Goal: Navigation & Orientation: Find specific page/section

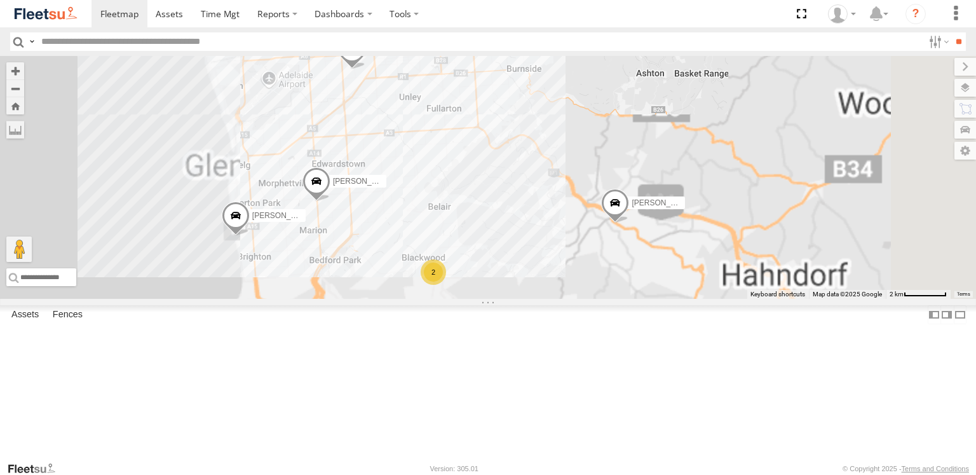
drag, startPoint x: 517, startPoint y: 297, endPoint x: 590, endPoint y: 273, distance: 77.2
click at [587, 273] on div "Anitoj Singh Gurpreet Samra Lewis Evangelou Manav Shah Tajvdiner singh Divanshu…" at bounding box center [488, 177] width 976 height 243
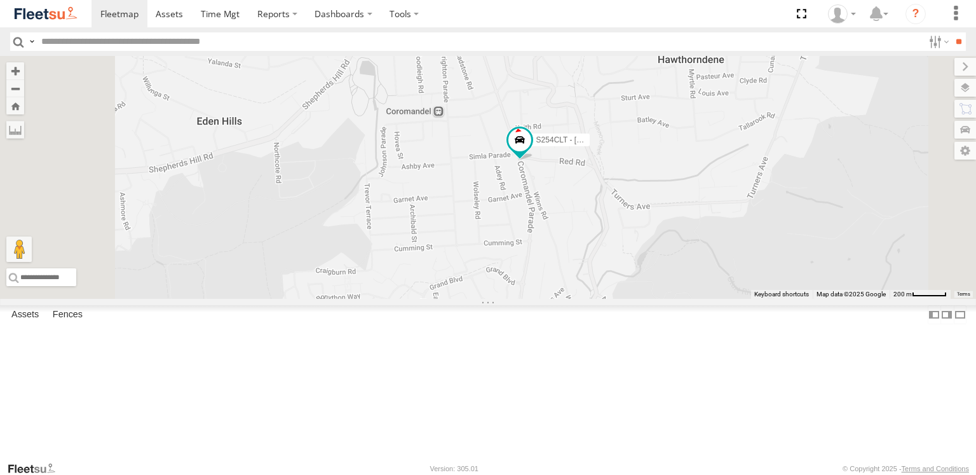
drag, startPoint x: 669, startPoint y: 356, endPoint x: 662, endPoint y: 239, distance: 117.7
click at [662, 240] on div "Anitoj Singh Gurpreet Samra Lewis Evangelou Manav Shah Tajvdiner singh Divanshu…" at bounding box center [488, 177] width 976 height 243
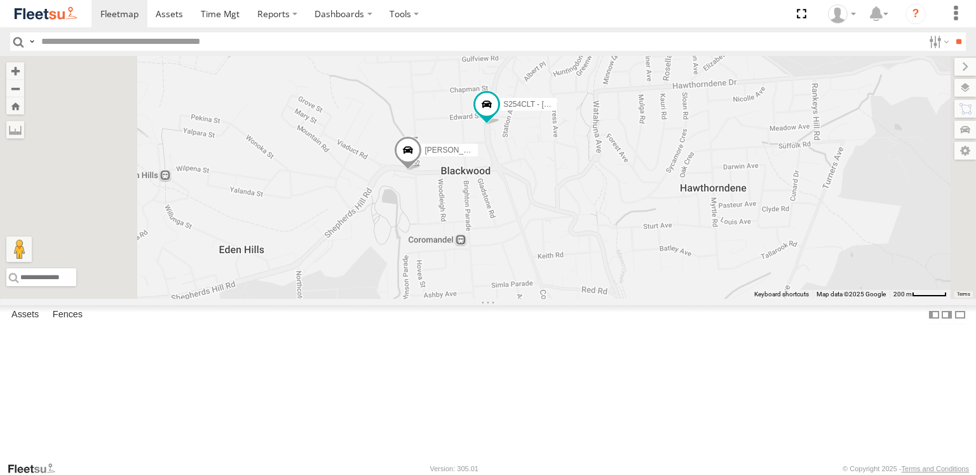
drag, startPoint x: 626, startPoint y: 187, endPoint x: 648, endPoint y: 318, distance: 132.2
click at [648, 299] on div "Anitoj Singh Gurpreet Samra Lewis Evangelou Manav Shah Tajvdiner singh Divanshu…" at bounding box center [488, 177] width 976 height 243
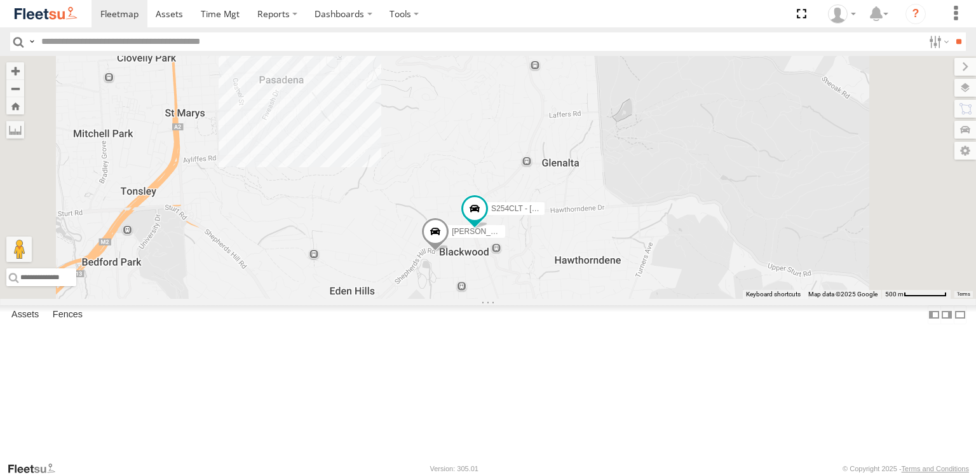
drag, startPoint x: 602, startPoint y: 200, endPoint x: 608, endPoint y: 295, distance: 95.5
click at [608, 295] on div "Anitoj Singh Gurpreet Samra Lewis Evangelou Manav Shah Tajvdiner singh Divanshu…" at bounding box center [488, 177] width 976 height 243
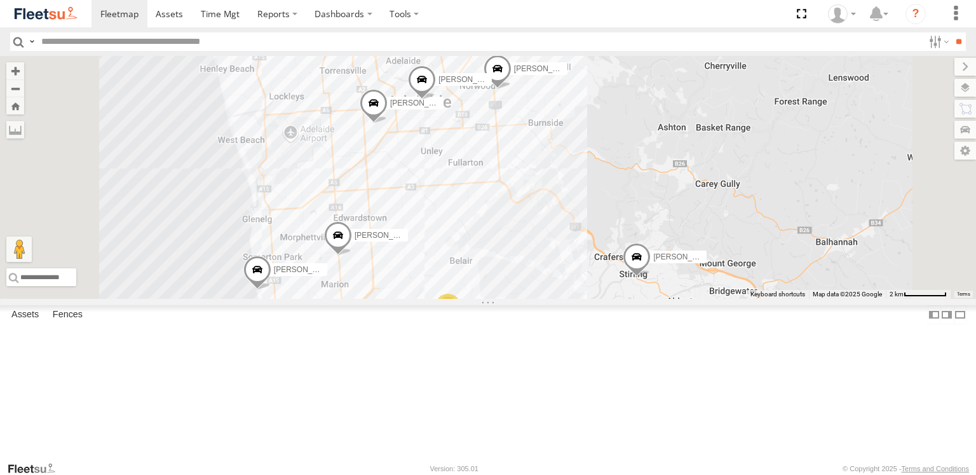
drag, startPoint x: 594, startPoint y: 167, endPoint x: 598, endPoint y: 332, distance: 165.3
click at [598, 299] on div "Anitoj Singh Gurpreet Samra Lewis Evangelou Manav Shah Tajvdiner singh Divanshu…" at bounding box center [488, 177] width 976 height 243
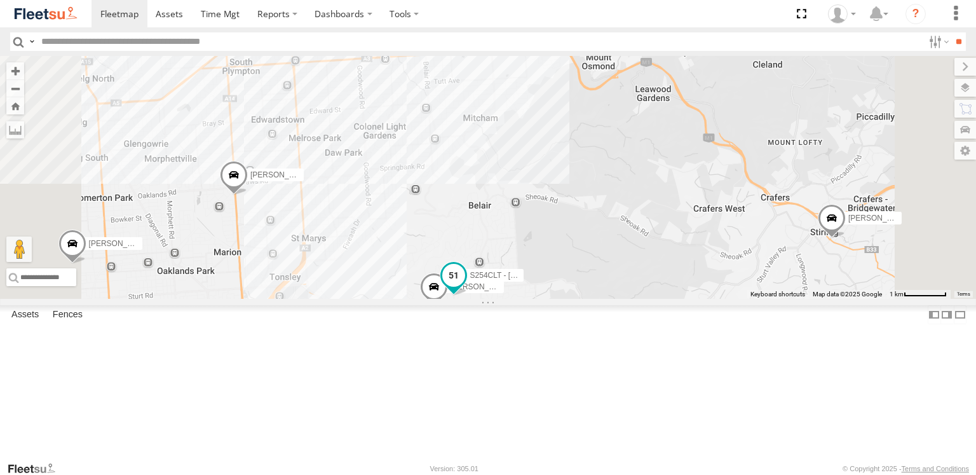
drag, startPoint x: 612, startPoint y: 411, endPoint x: 608, endPoint y: 330, distance: 81.4
click at [465, 287] on span at bounding box center [453, 275] width 23 height 23
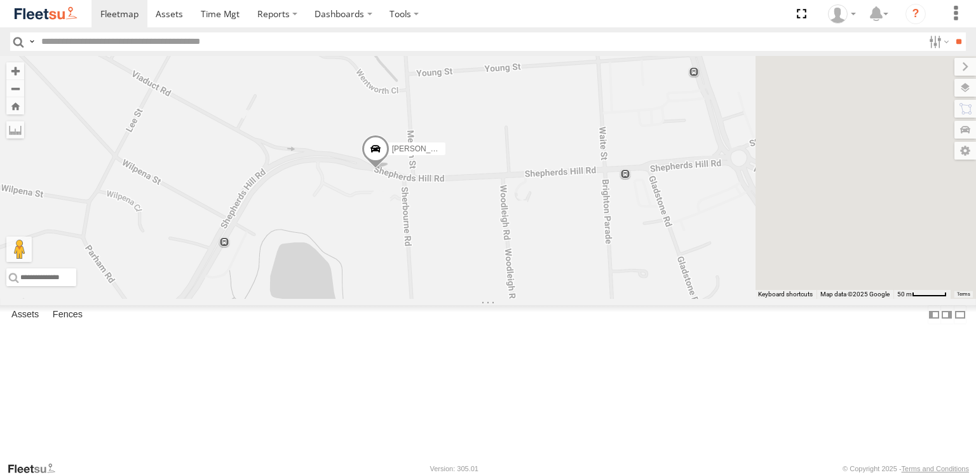
drag, startPoint x: 668, startPoint y: 236, endPoint x: 501, endPoint y: 256, distance: 167.7
click at [501, 256] on div "Anitoj Singh Gurpreet Samra Lewis Evangelou Manav Shah Tajvdiner singh Divanshu…" at bounding box center [488, 177] width 976 height 243
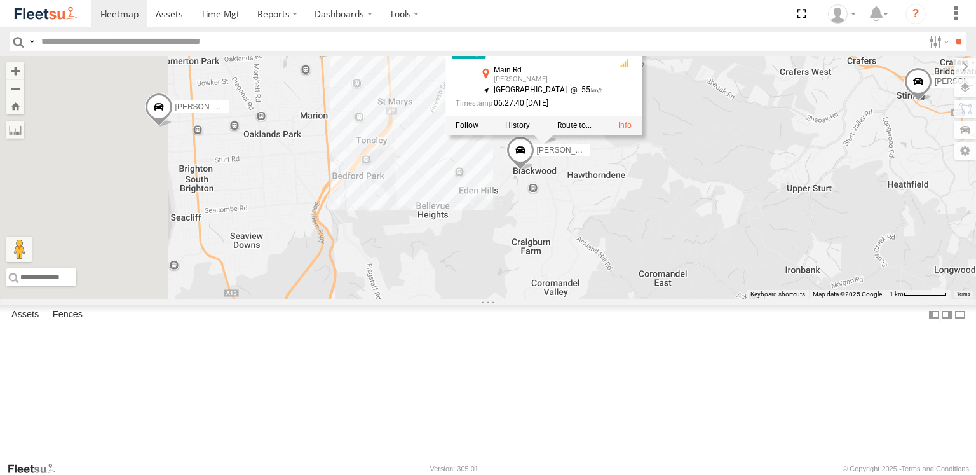
drag, startPoint x: 498, startPoint y: 269, endPoint x: 679, endPoint y: 266, distance: 181.1
click at [679, 266] on div "Anitoj Singh Gurpreet Samra Lewis Evangelou Manav Shah Tajvdiner singh Divanshu…" at bounding box center [488, 177] width 976 height 243
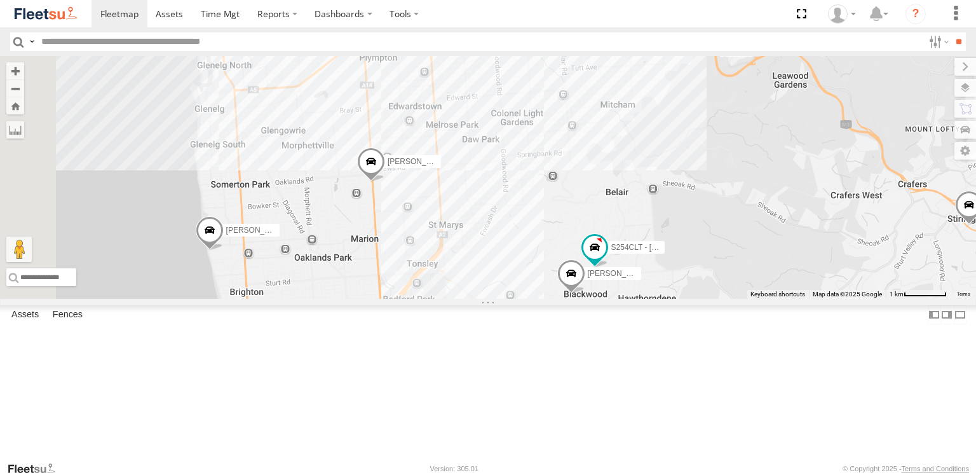
drag, startPoint x: 560, startPoint y: 165, endPoint x: 631, endPoint y: 317, distance: 168.0
click at [630, 299] on div "Anitoj Singh Gurpreet Samra Lewis Evangelou Manav Shah Tajvdiner singh Divanshu…" at bounding box center [488, 177] width 976 height 243
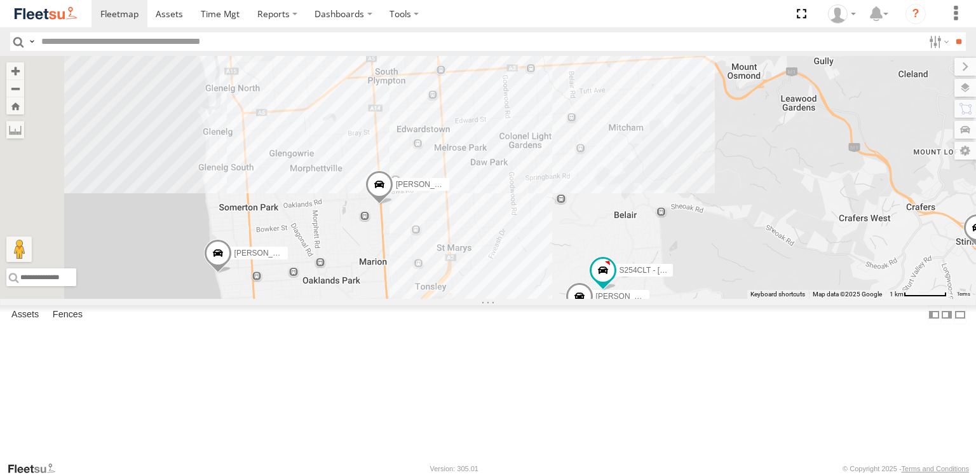
drag, startPoint x: 570, startPoint y: 173, endPoint x: 592, endPoint y: 319, distance: 147.1
click at [592, 299] on div "Anitoj Singh Gurpreet Samra Lewis Evangelou Manav Shah Tajvdiner singh Divanshu…" at bounding box center [488, 177] width 976 height 243
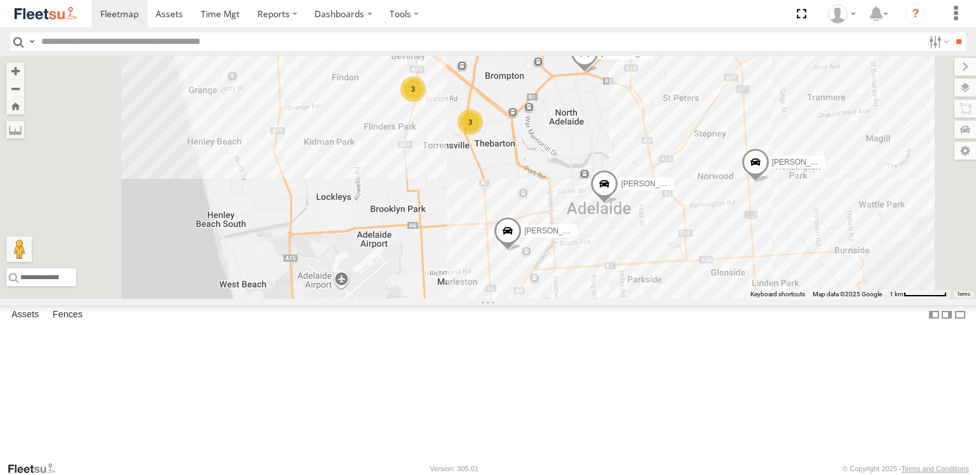
drag, startPoint x: 542, startPoint y: 189, endPoint x: 569, endPoint y: 304, distance: 118.2
click at [569, 299] on div "Anitoj Singh Gurpreet Samra Lewis Evangelou Manav Shah Tajvdiner singh Divanshu…" at bounding box center [488, 177] width 976 height 243
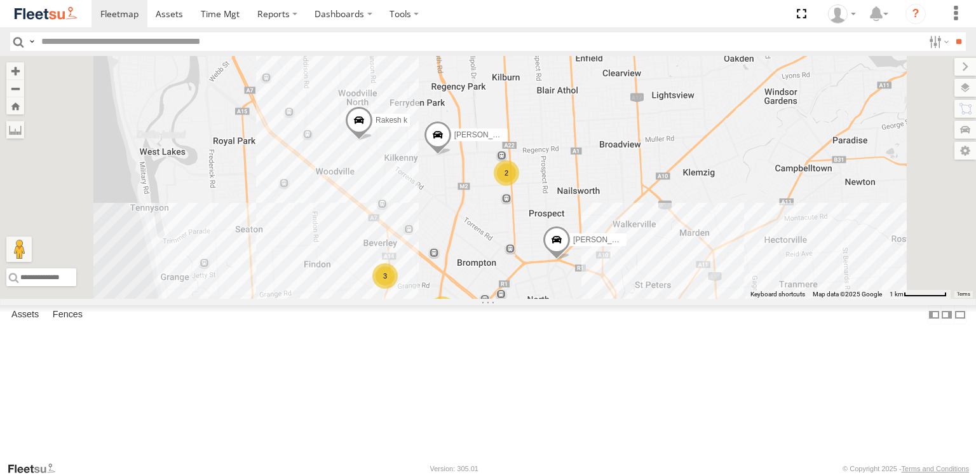
drag, startPoint x: 570, startPoint y: 170, endPoint x: 534, endPoint y: 339, distance: 172.9
click at [398, 289] on div "3" at bounding box center [384, 275] width 25 height 25
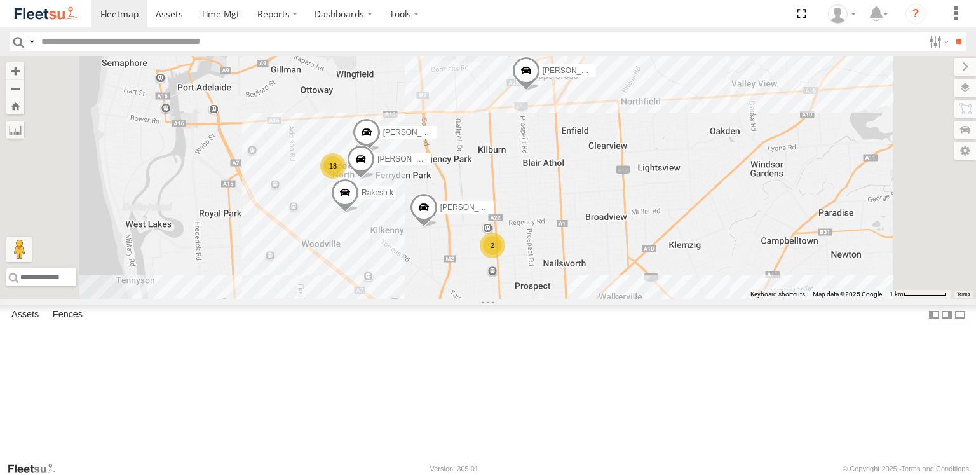
drag, startPoint x: 519, startPoint y: 221, endPoint x: 499, endPoint y: 302, distance: 83.5
click at [499, 299] on div "Anitoj Singh Gurpreet Samra Lewis Evangelou Manav Shah Tajvdiner singh Divanshu…" at bounding box center [488, 177] width 976 height 243
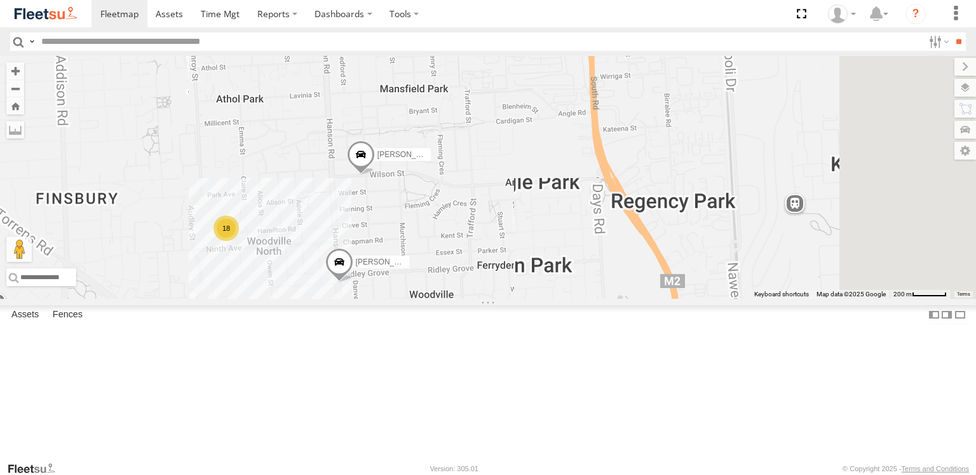
drag, startPoint x: 400, startPoint y: 327, endPoint x: 547, endPoint y: 261, distance: 160.1
click at [547, 264] on div "Anitoj Singh Gurpreet Samra Lewis Evangelou Manav Shah Tajvdiner singh Divanshu…" at bounding box center [488, 177] width 976 height 243
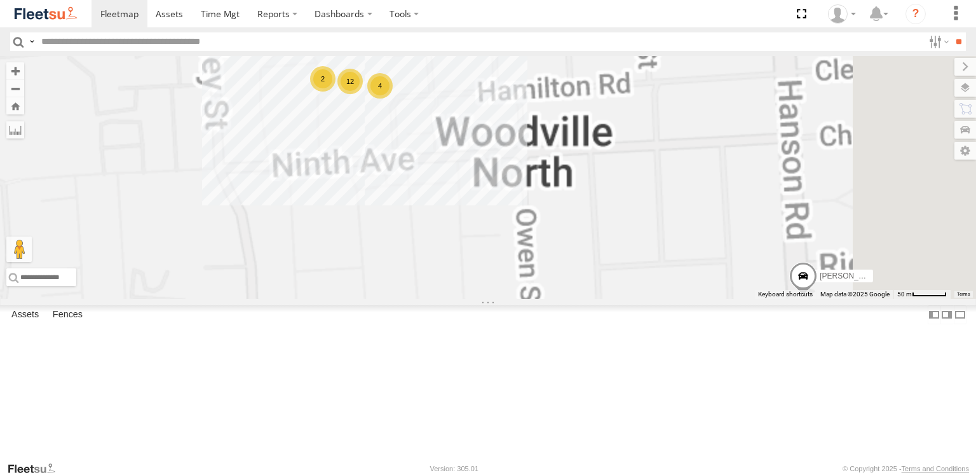
drag, startPoint x: 592, startPoint y: 173, endPoint x: 602, endPoint y: 378, distance: 204.9
click at [602, 299] on div "Anitoj Singh Gurpreet Samra Lewis Evangelou Manav Shah Tajvdiner singh Divanshu…" at bounding box center [488, 177] width 976 height 243
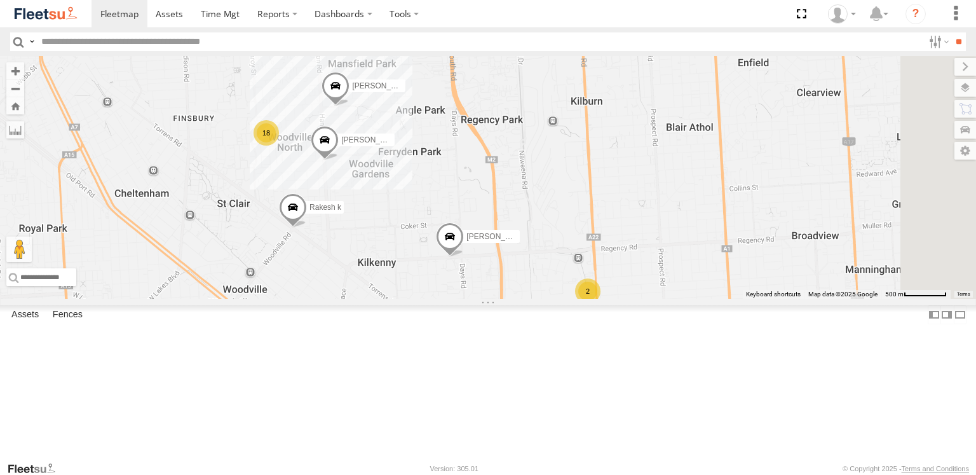
drag, startPoint x: 765, startPoint y: 301, endPoint x: 560, endPoint y: 218, distance: 220.7
click at [560, 218] on div "Anitoj Singh Gurpreet Samra Lewis Evangelou Manav Shah Tajvdiner singh Divanshu…" at bounding box center [488, 177] width 976 height 243
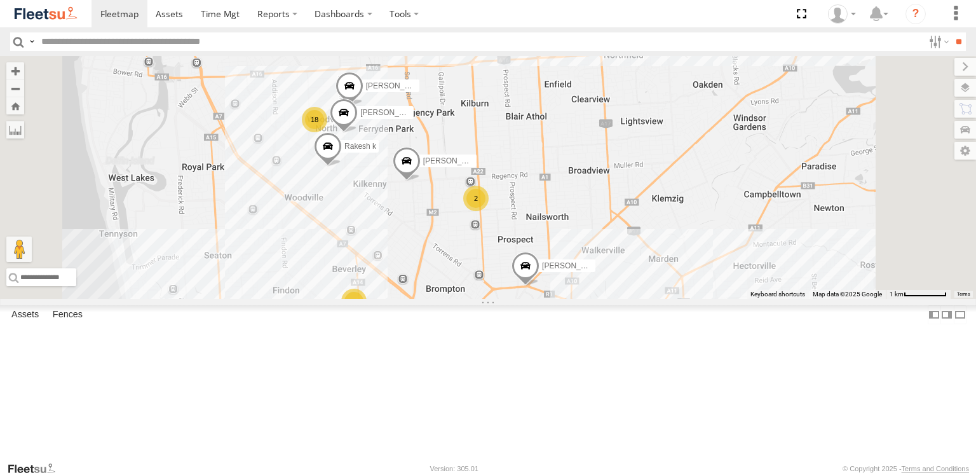
drag, startPoint x: 620, startPoint y: 353, endPoint x: 583, endPoint y: 271, distance: 90.1
click at [583, 271] on div "Anitoj Singh Gurpreet Samra Lewis Evangelou Manav Shah Tajvdiner singh Divanshu…" at bounding box center [488, 177] width 976 height 243
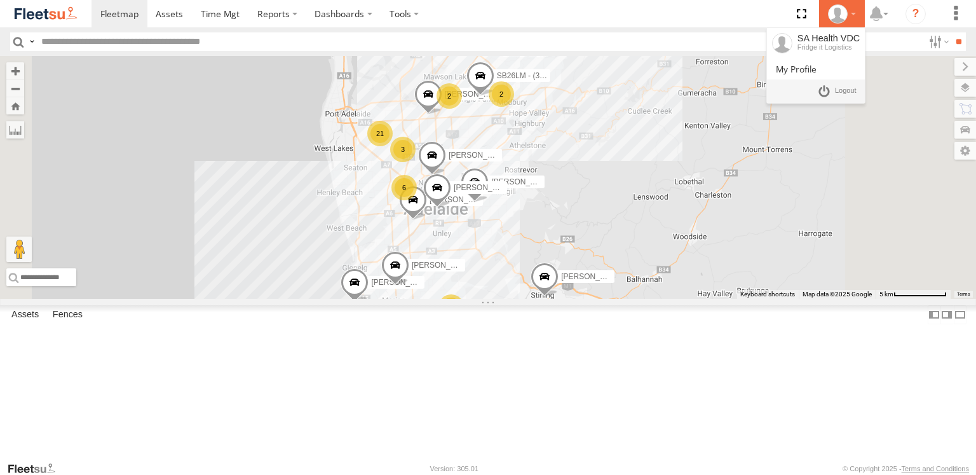
click at [852, 15] on div at bounding box center [842, 13] width 37 height 19
click at [850, 91] on span at bounding box center [846, 91] width 22 height 14
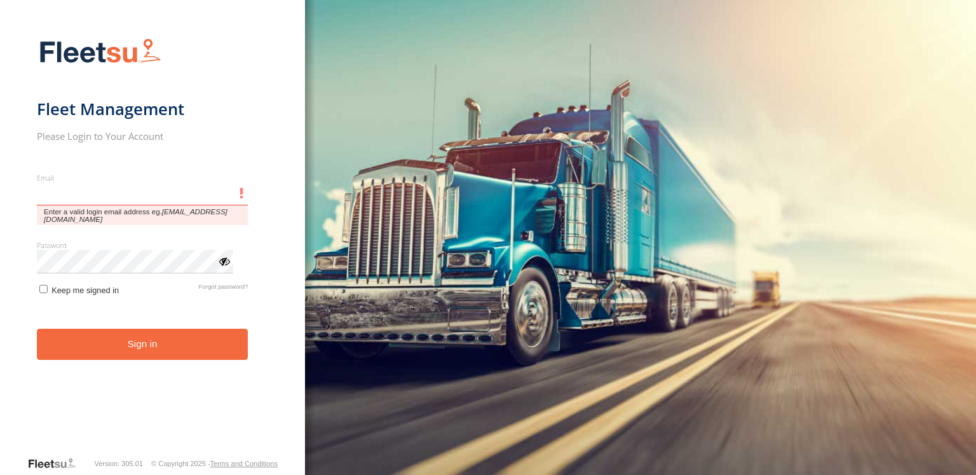
type input "**********"
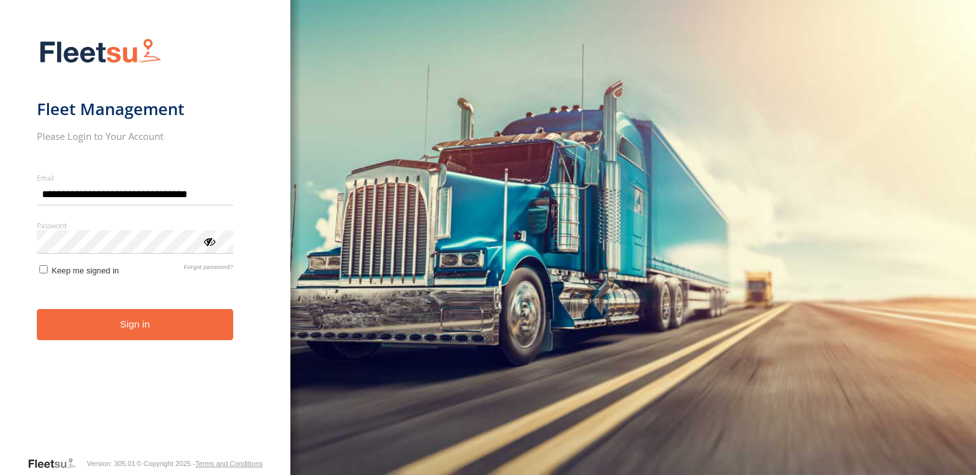
click at [170, 340] on form "**********" at bounding box center [145, 243] width 217 height 425
click at [172, 336] on button "Sign in" at bounding box center [135, 324] width 196 height 31
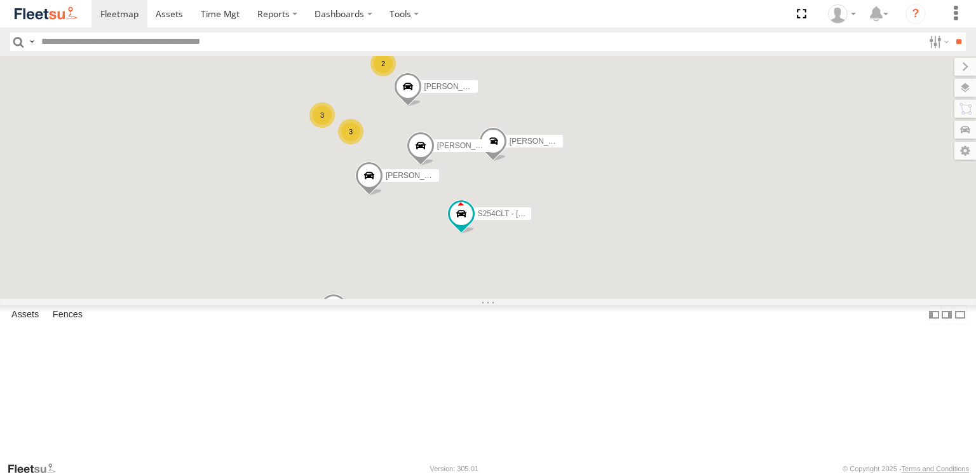
drag, startPoint x: 575, startPoint y: 224, endPoint x: 609, endPoint y: 328, distance: 109.1
click at [609, 299] on div "Anitoj Singh Gurpreet Samra Lewis Evangelou Manav Shah Dev Pratap Tajvdiner sin…" at bounding box center [488, 177] width 976 height 243
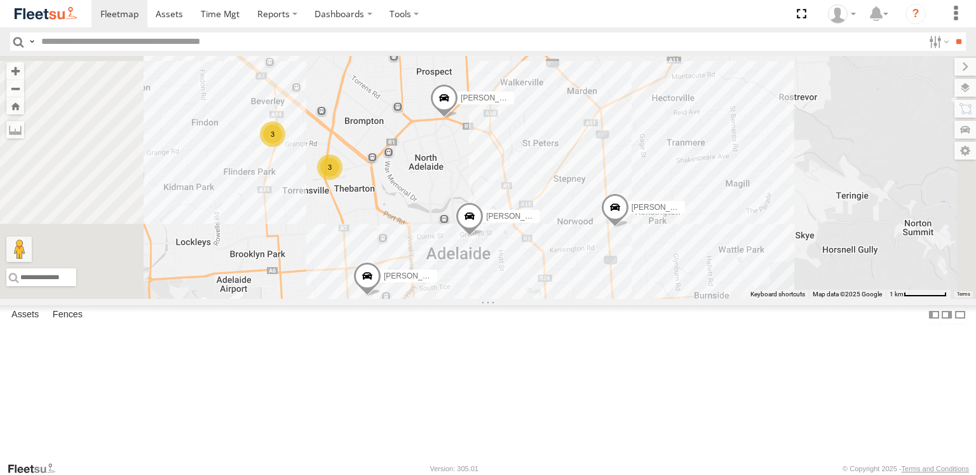
drag, startPoint x: 513, startPoint y: 190, endPoint x: 547, endPoint y: 332, distance: 145.7
click at [547, 299] on div "Anitoj Singh Gurpreet Samra Lewis Evangelou Manav Shah Dev Pratap Tajvdiner sin…" at bounding box center [488, 177] width 976 height 243
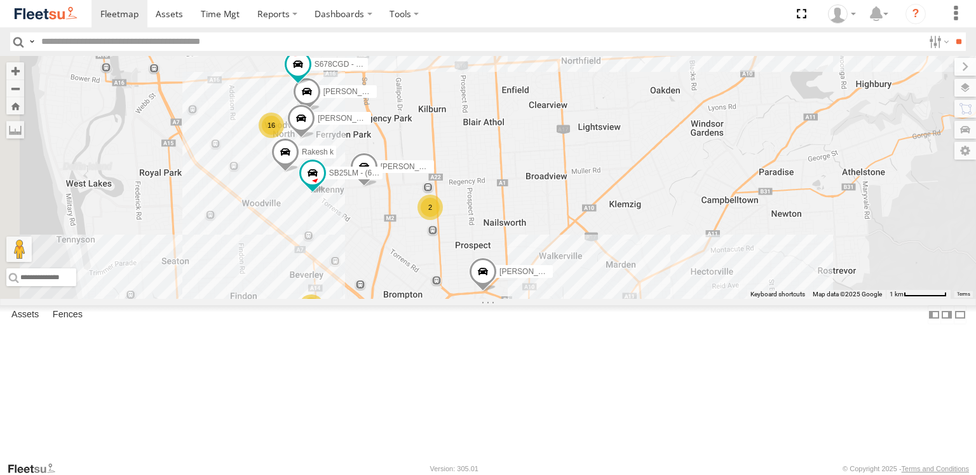
drag, startPoint x: 567, startPoint y: 234, endPoint x: 568, endPoint y: 253, distance: 19.1
click at [434, 173] on label "Domenic Lagana" at bounding box center [402, 166] width 64 height 13
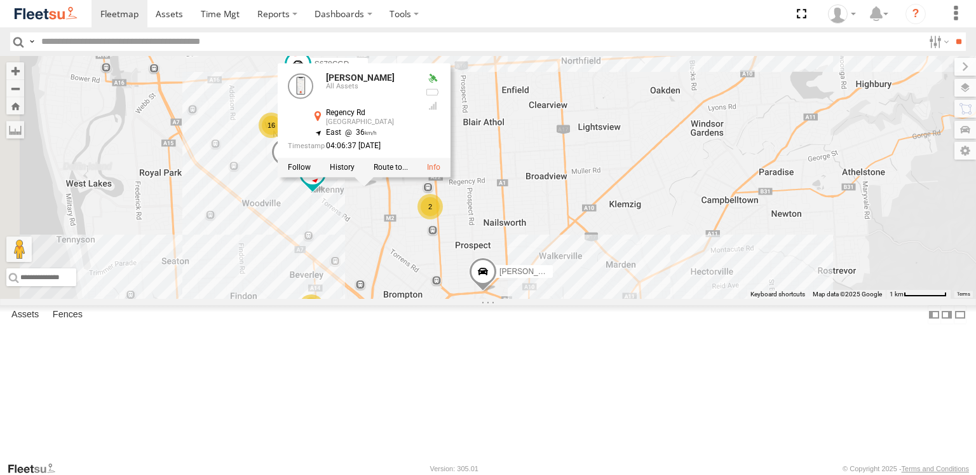
click at [648, 239] on div "Anitoj Singh Gurpreet Samra Lewis Evangelou Manav Shah Dev Pratap Tajvdiner sin…" at bounding box center [488, 177] width 976 height 243
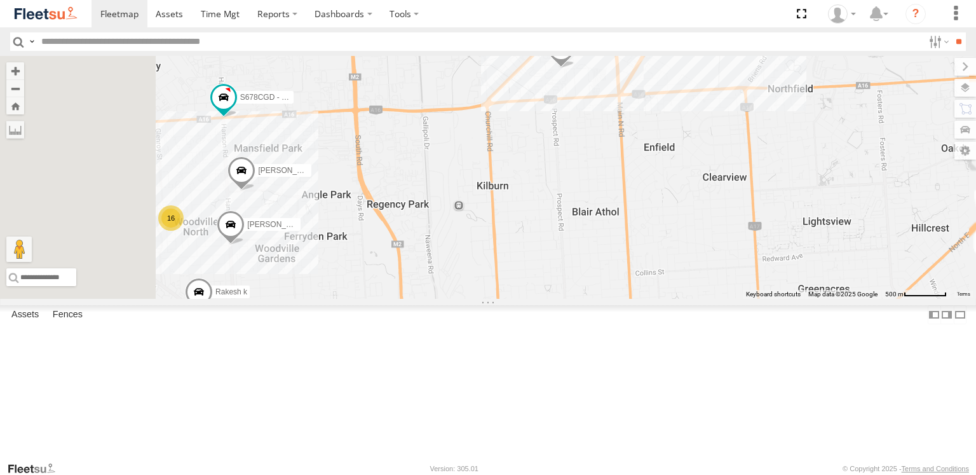
drag, startPoint x: 546, startPoint y: 193, endPoint x: 570, endPoint y: 335, distance: 143.8
click at [570, 299] on div "Anitoj Singh Gurpreet Samra Lewis Evangelou Manav Shah Dev Pratap Tajvdiner sin…" at bounding box center [488, 177] width 976 height 243
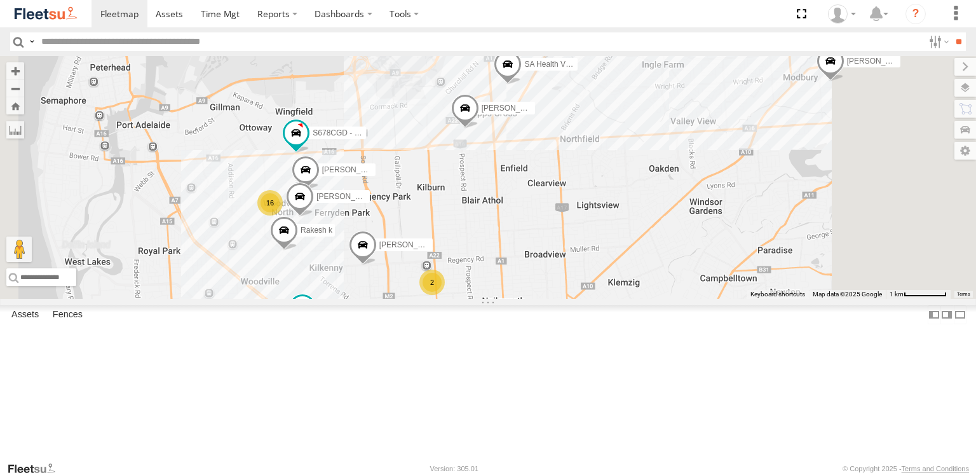
drag, startPoint x: 678, startPoint y: 335, endPoint x: 615, endPoint y: 308, distance: 68.6
click at [615, 299] on div "Anitoj Singh Gurpreet Samra Lewis Evangelou Manav Shah Dev Pratap Tajvdiner sin…" at bounding box center [488, 177] width 976 height 243
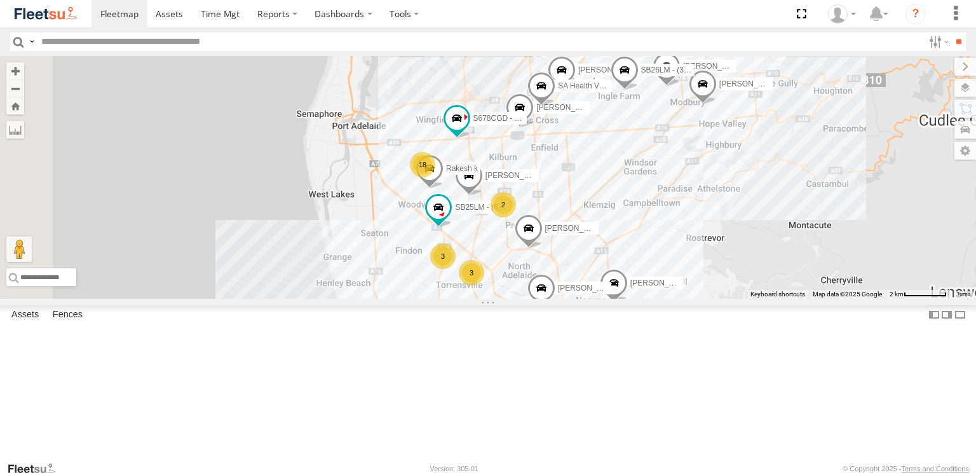
drag, startPoint x: 737, startPoint y: 386, endPoint x: 708, endPoint y: 247, distance: 141.6
click at [708, 248] on div "Anitoj Singh Gurpreet Samra Lewis Evangelou Dev Pratap Tajvdiner singh Divanshu…" at bounding box center [488, 177] width 976 height 243
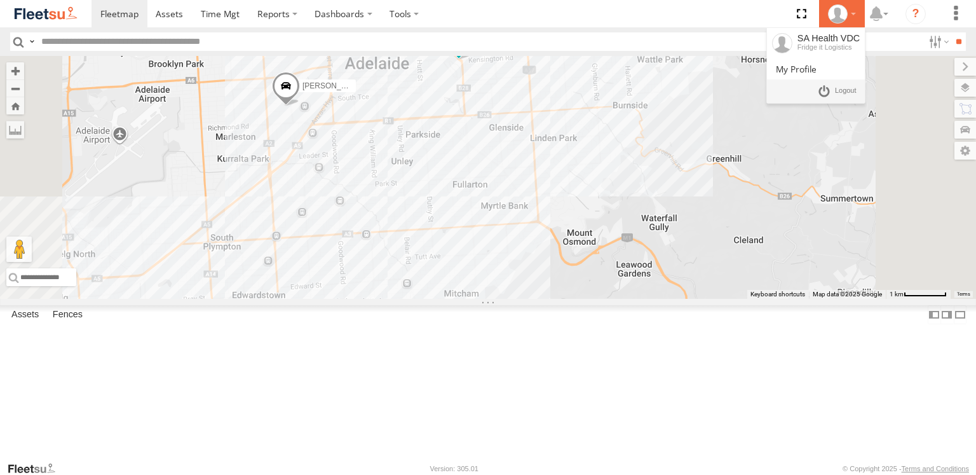
click at [858, 13] on div at bounding box center [842, 13] width 37 height 19
click at [843, 90] on span at bounding box center [846, 91] width 22 height 14
click at [848, 85] on span at bounding box center [846, 91] width 22 height 14
click at [848, 86] on span at bounding box center [846, 91] width 22 height 14
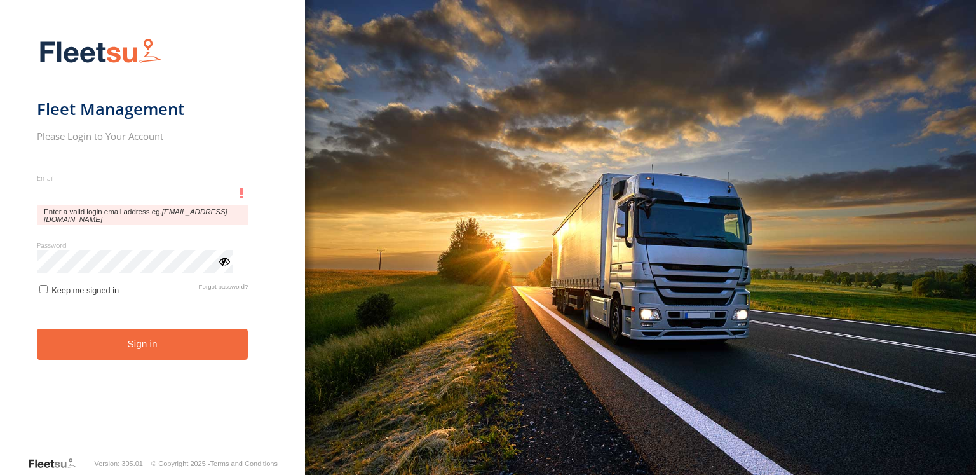
type input "**********"
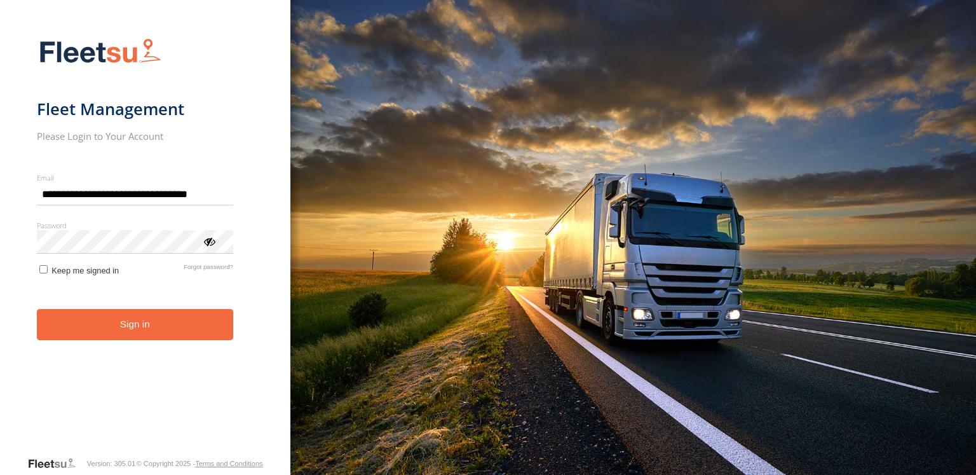
click at [193, 332] on button "Sign in" at bounding box center [135, 324] width 196 height 31
